Goal: Task Accomplishment & Management: Use online tool/utility

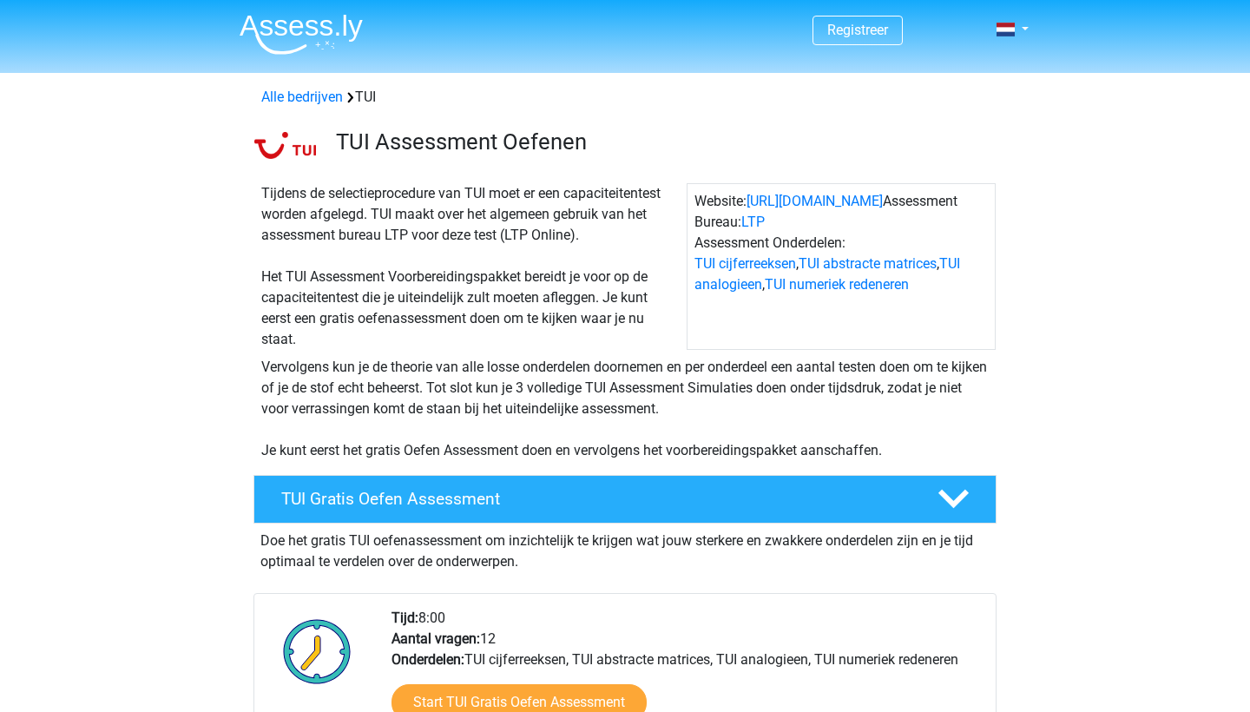
scroll to position [142, 0]
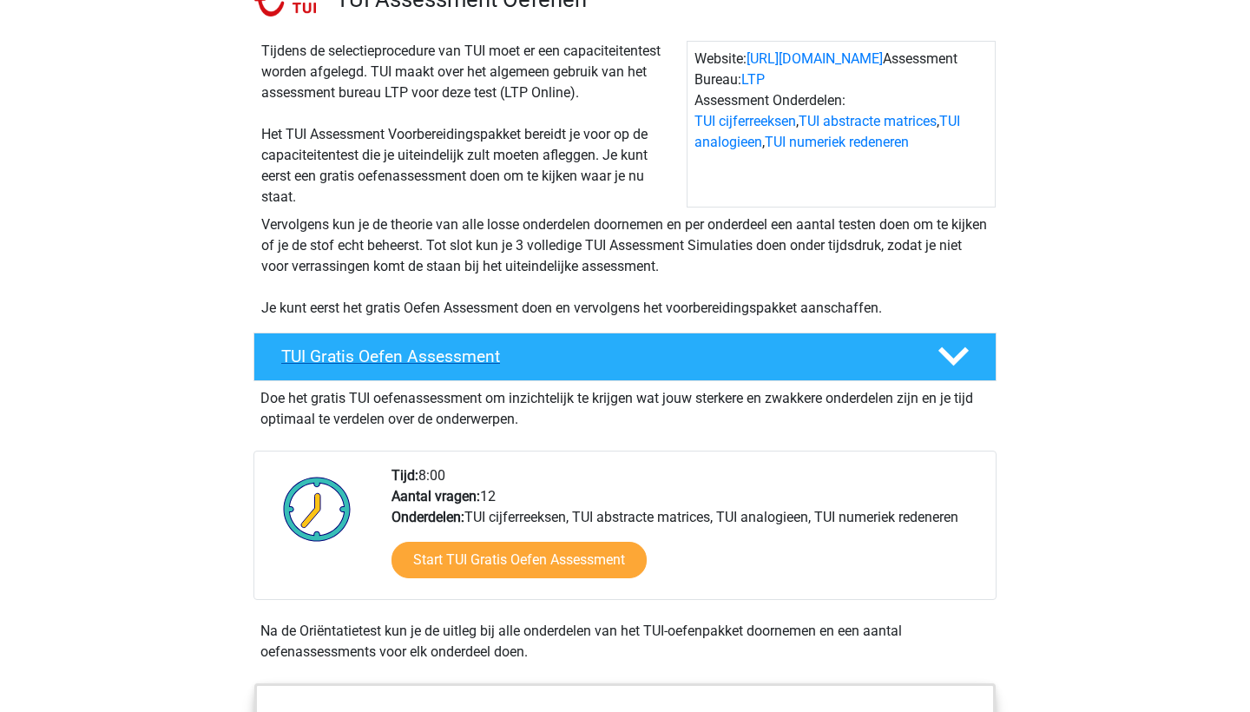
click at [636, 373] on div "TUI Gratis Oefen Assessment" at bounding box center [625, 357] width 743 height 49
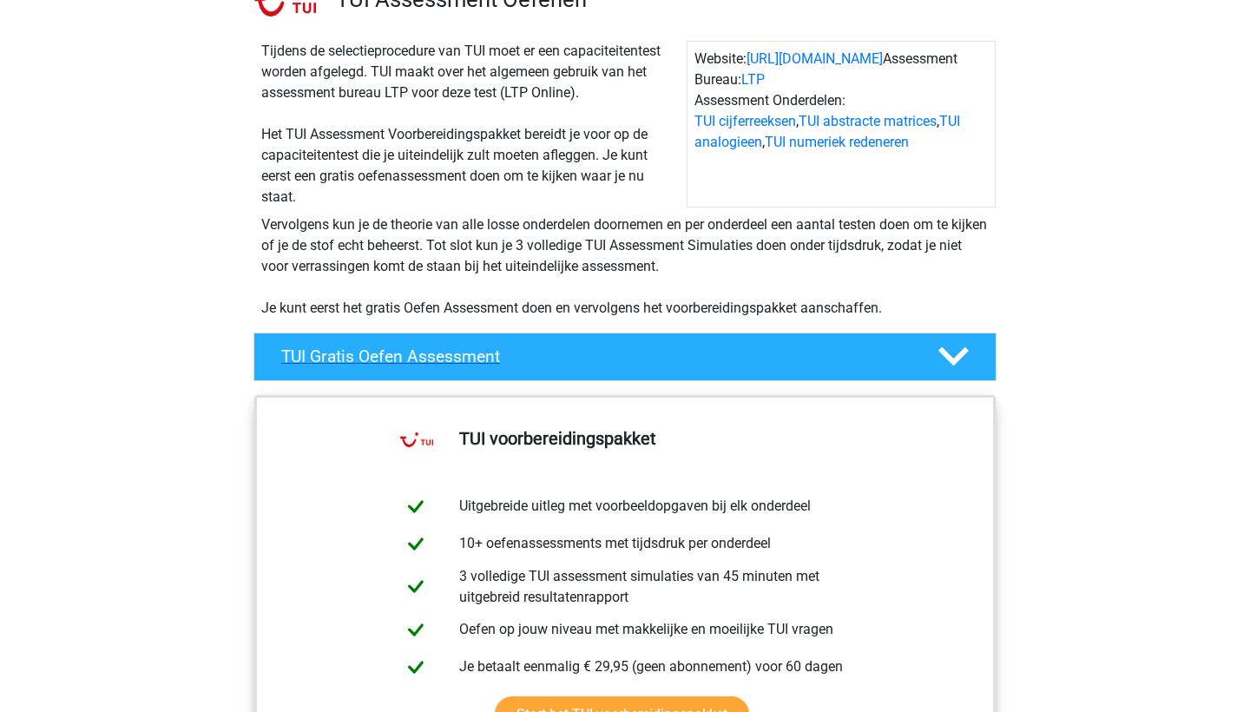
click at [636, 373] on div "TUI Gratis Oefen Assessment" at bounding box center [625, 357] width 743 height 49
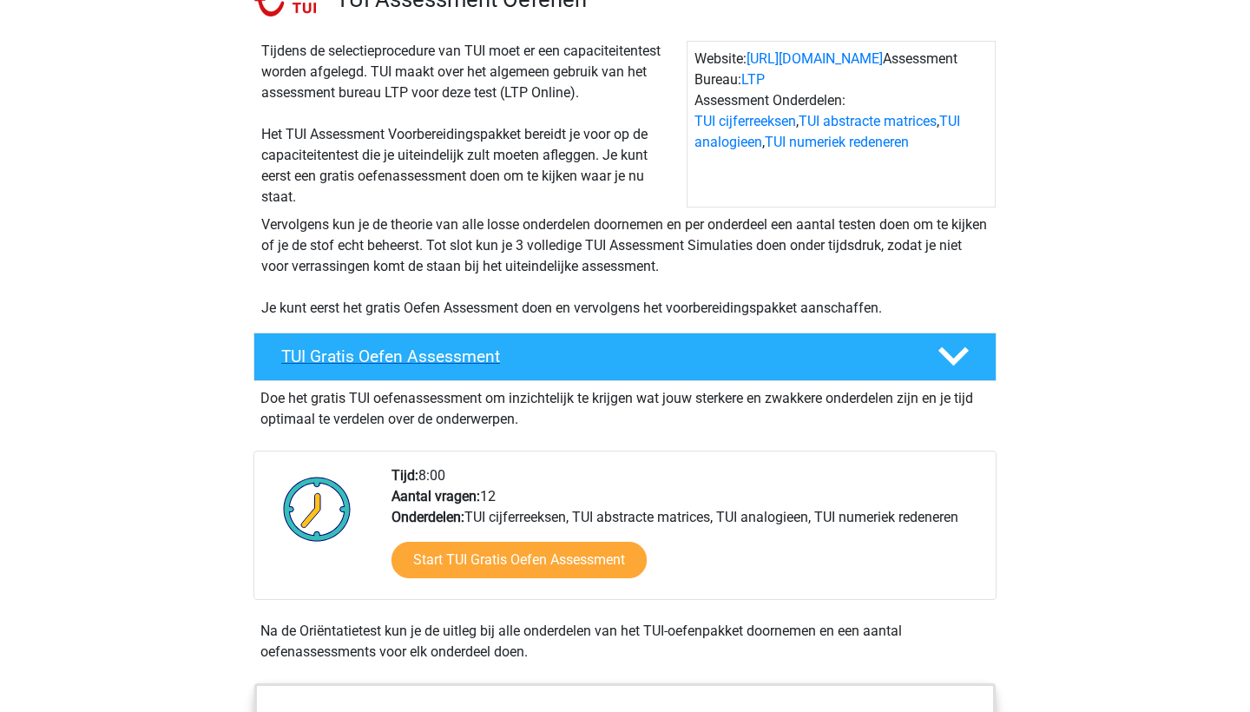
scroll to position [242, 0]
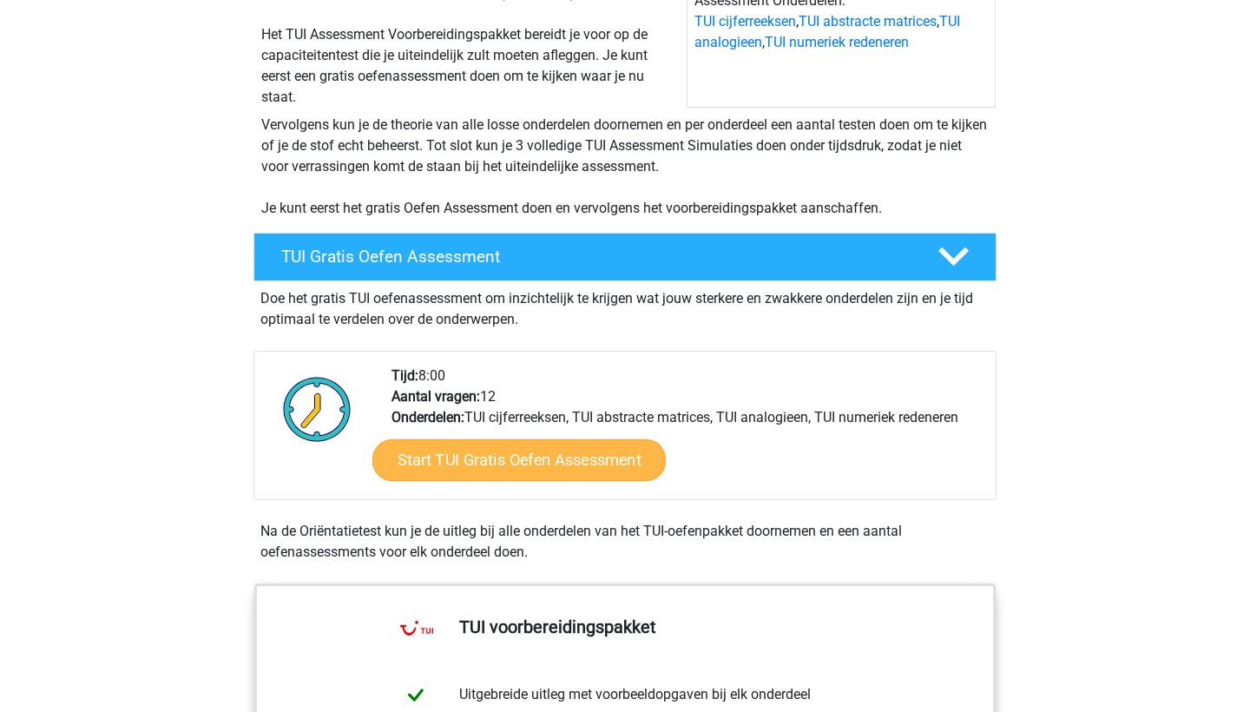
click at [568, 465] on link "Start TUI Gratis Oefen Assessment" at bounding box center [518, 460] width 293 height 42
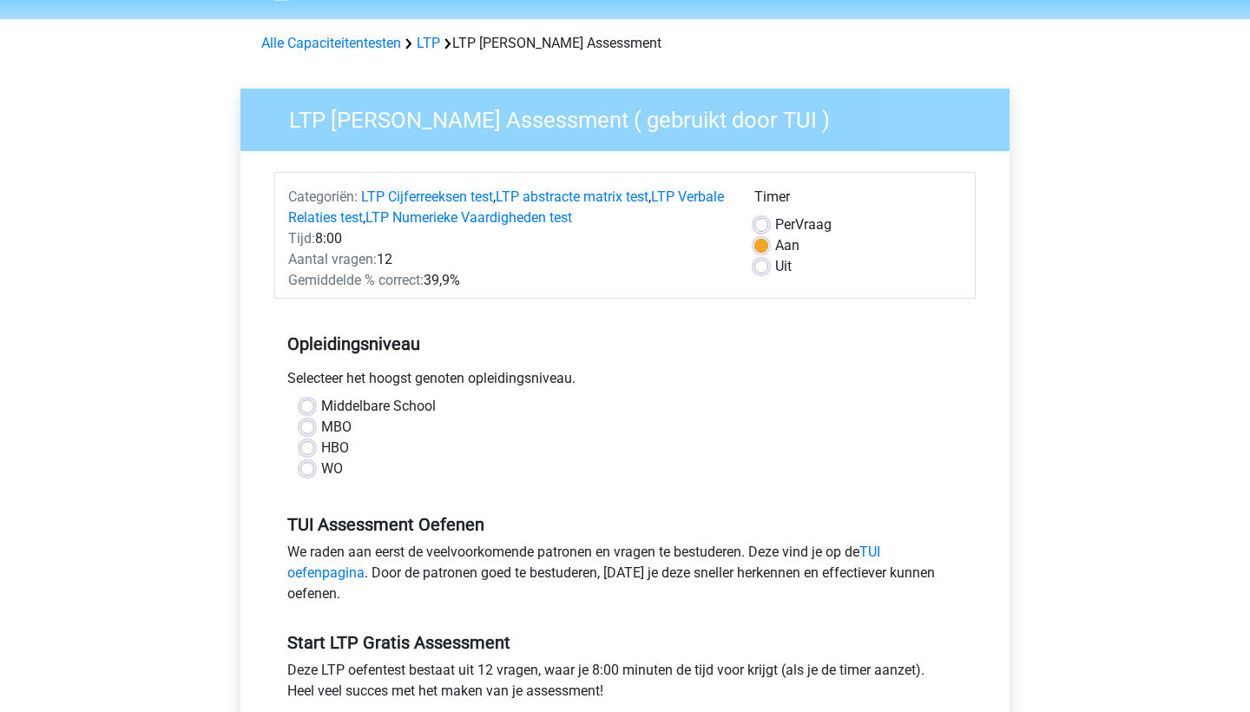
scroll to position [56, 0]
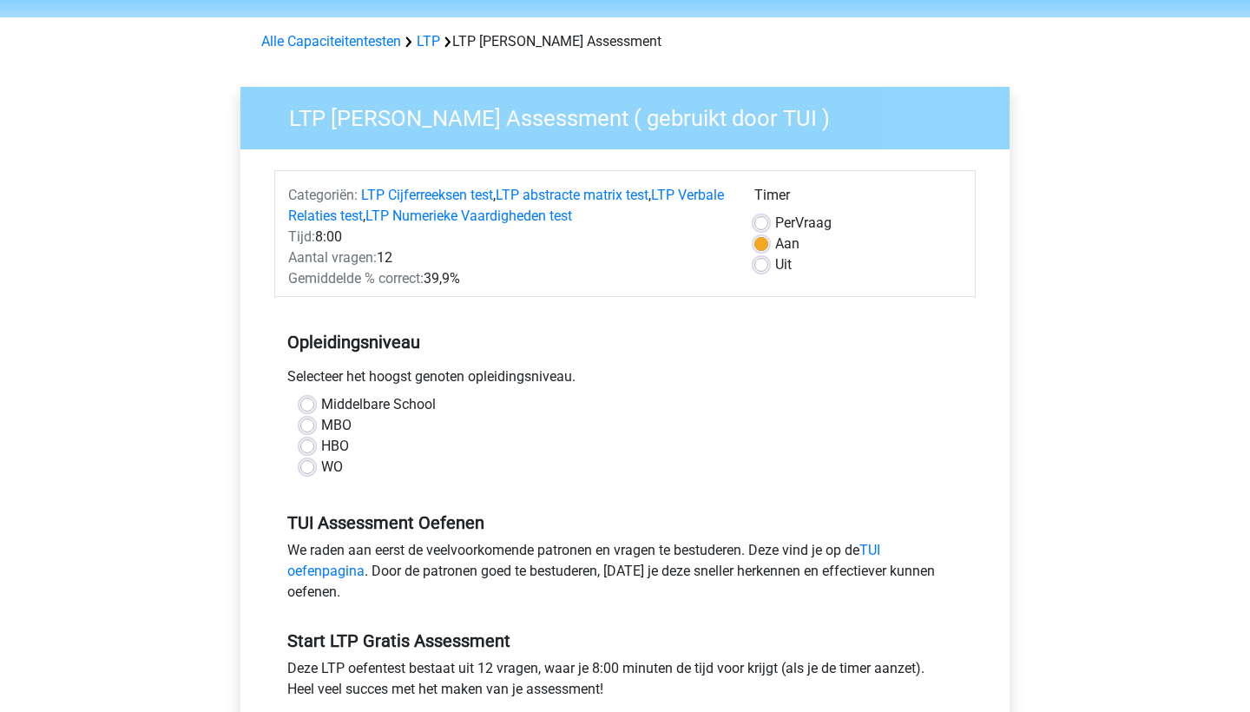
click at [775, 262] on label "Uit" at bounding box center [783, 264] width 16 height 21
click at [761, 262] on input "Uit" at bounding box center [762, 262] width 14 height 17
radio input "true"
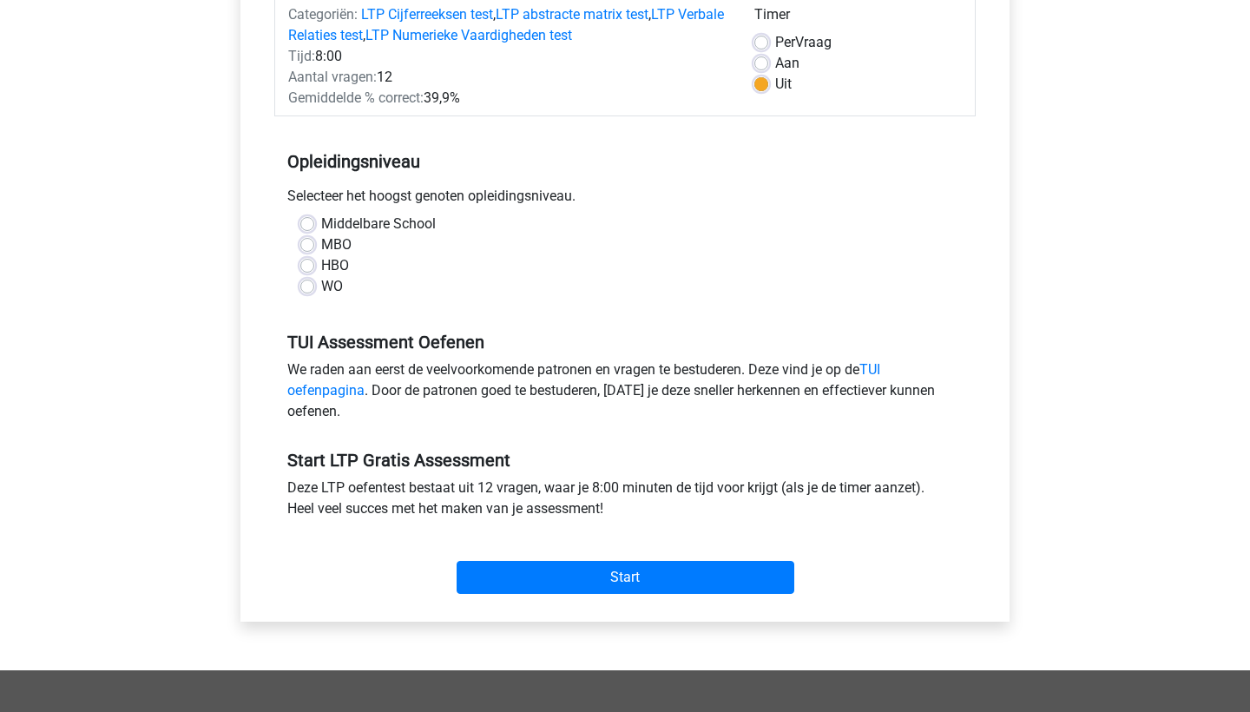
scroll to position [234, 0]
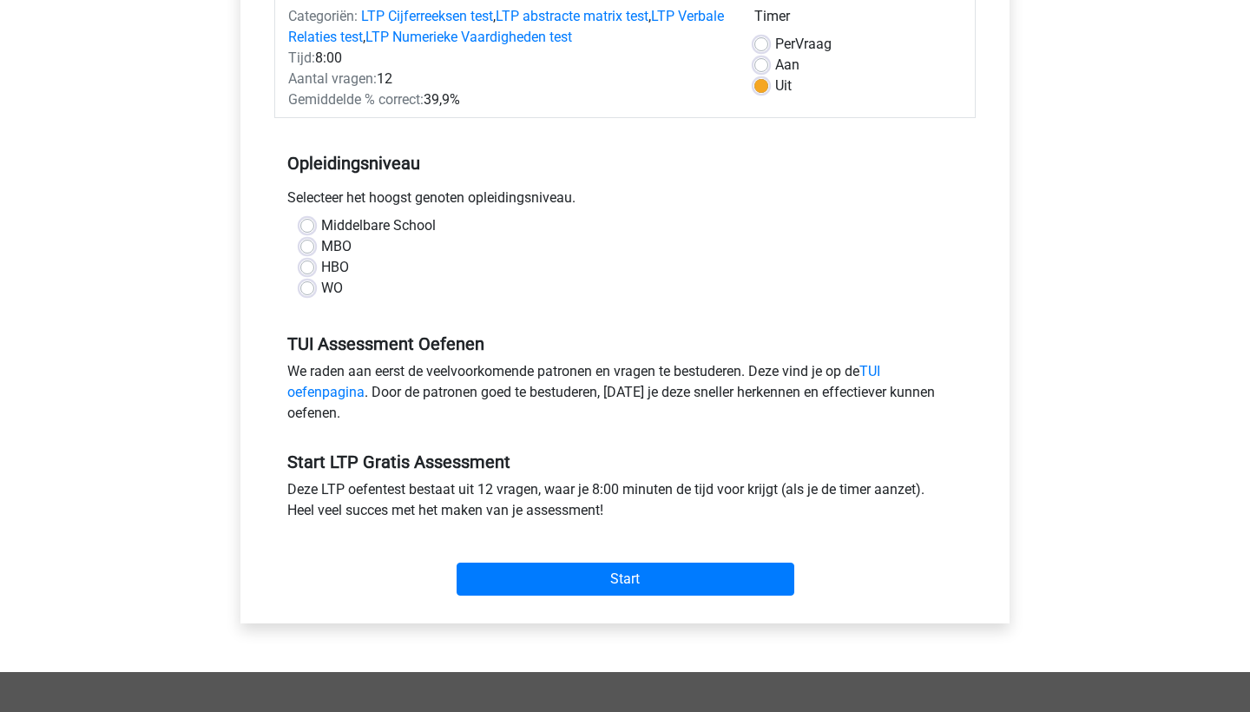
click at [321, 247] on label "MBO" at bounding box center [336, 246] width 30 height 21
click at [306, 247] on input "MBO" at bounding box center [307, 244] width 14 height 17
radio input "true"
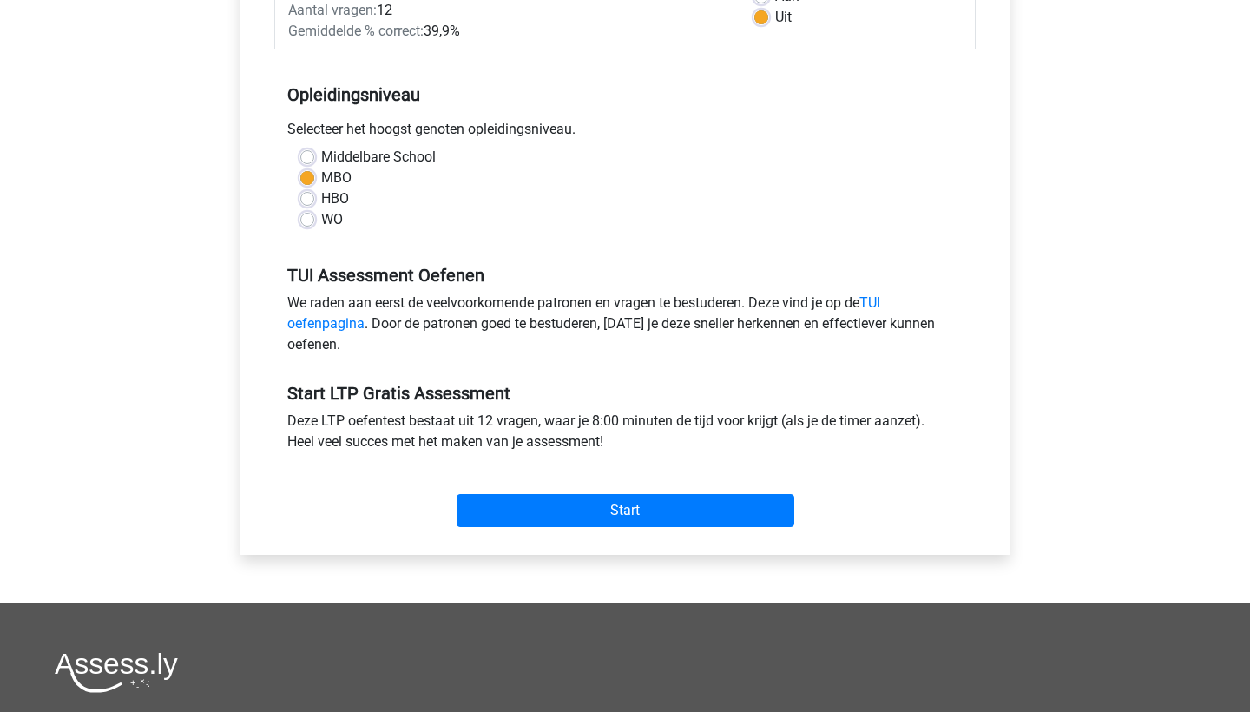
scroll to position [306, 0]
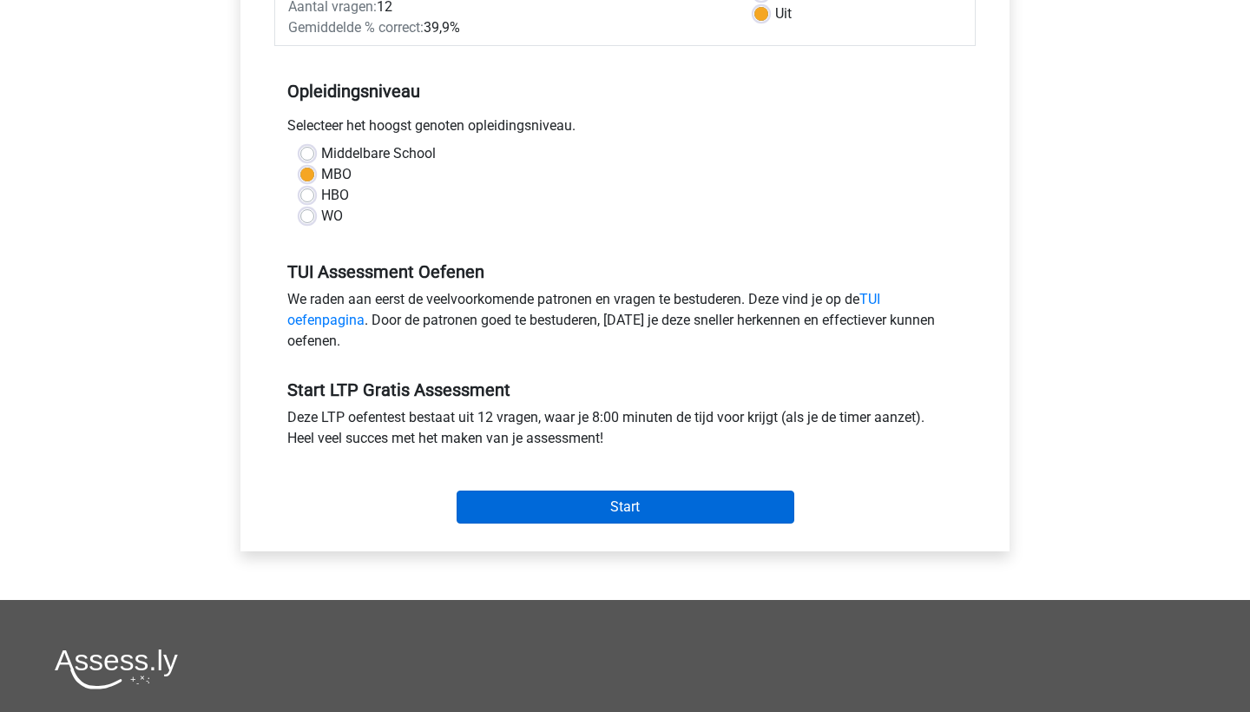
click at [664, 510] on input "Start" at bounding box center [626, 507] width 338 height 33
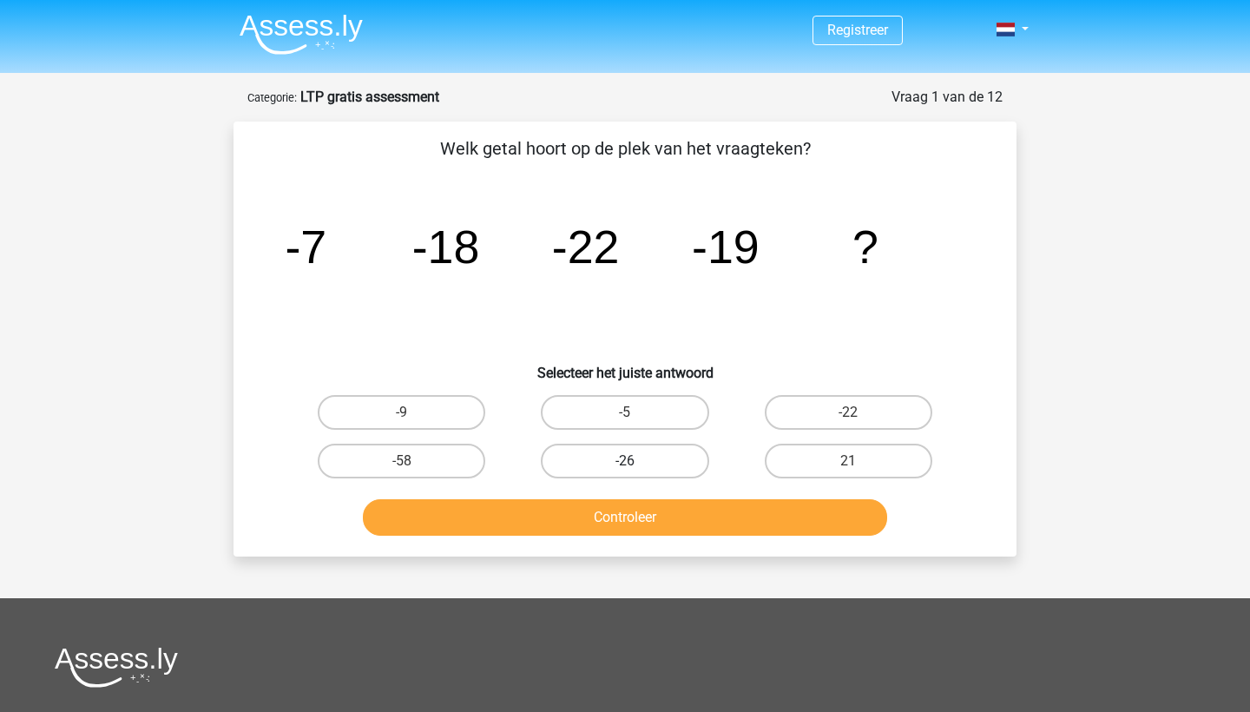
click at [622, 455] on label "-26" at bounding box center [625, 461] width 168 height 35
click at [625, 461] on input "-26" at bounding box center [630, 466] width 11 height 11
radio input "true"
click at [643, 509] on button "Controleer" at bounding box center [625, 517] width 525 height 36
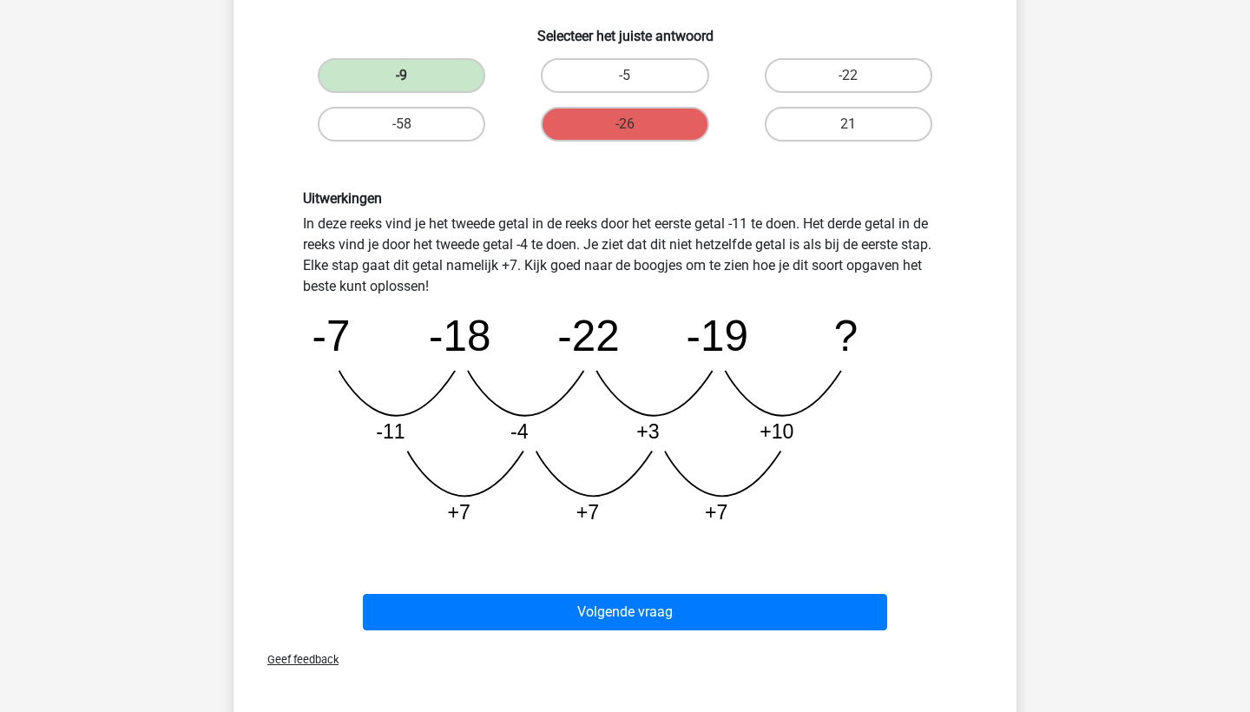
scroll to position [338, 0]
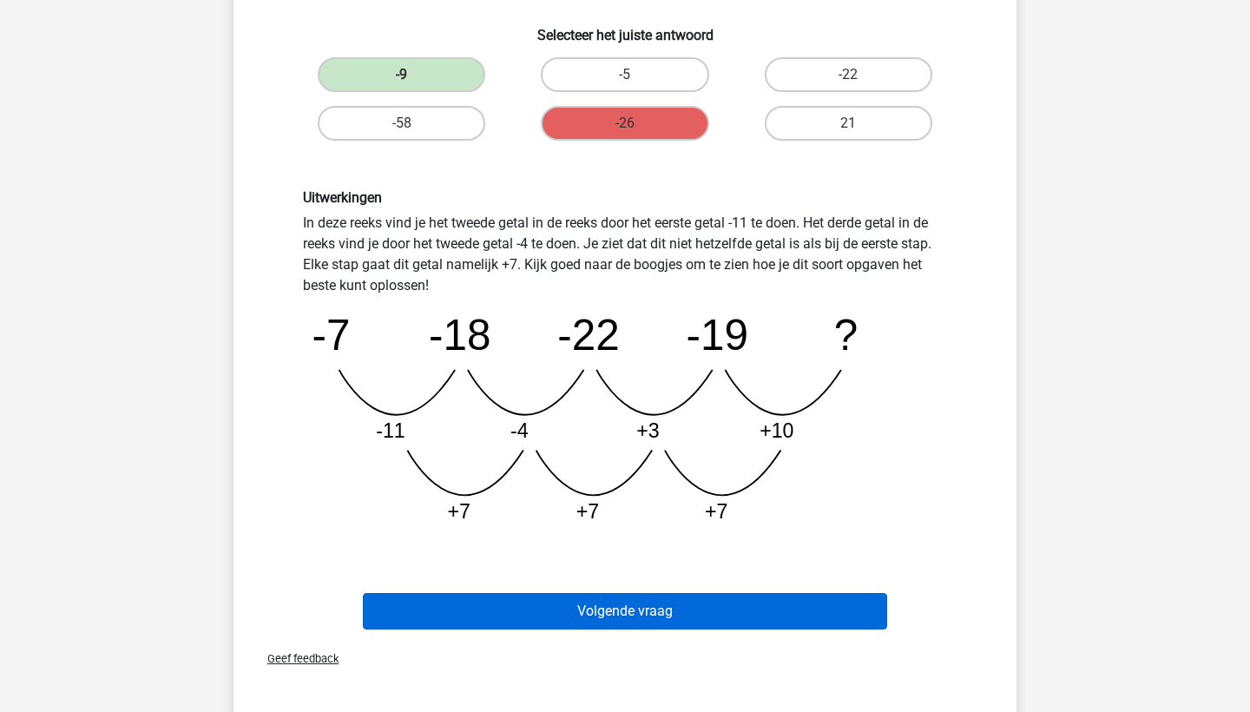
click at [676, 623] on button "Volgende vraag" at bounding box center [625, 611] width 525 height 36
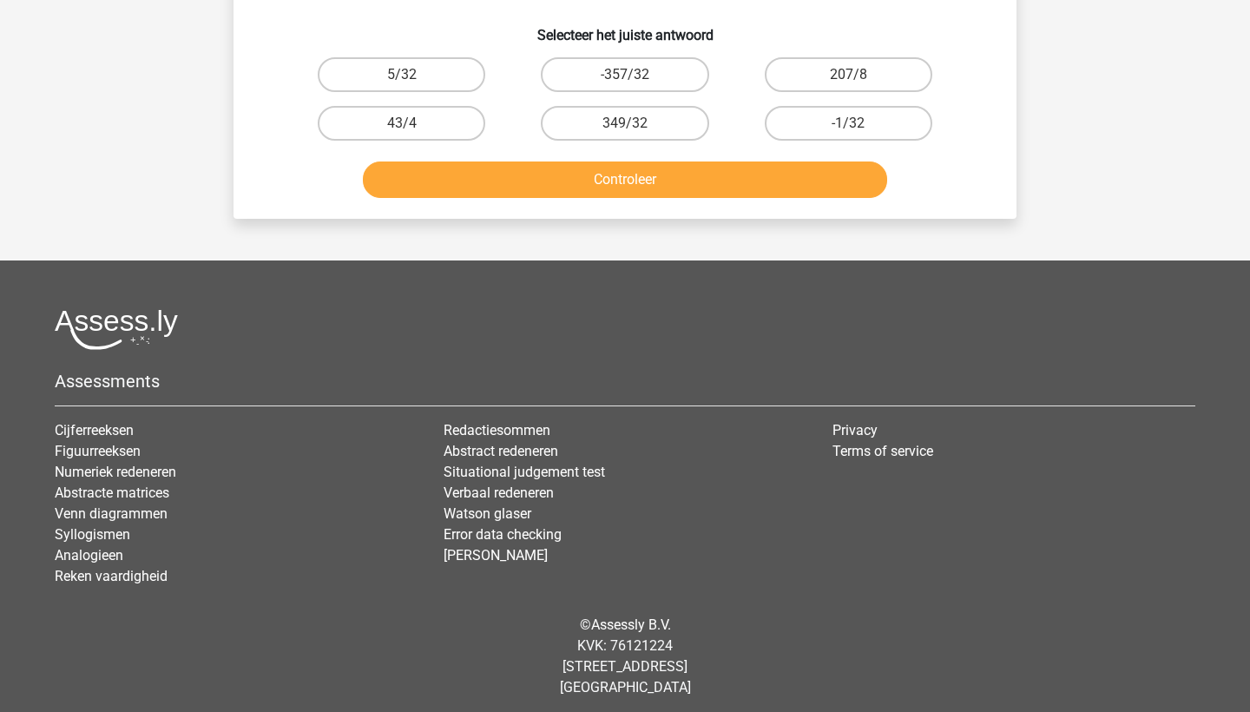
scroll to position [87, 0]
